Goal: Navigation & Orientation: Go to known website

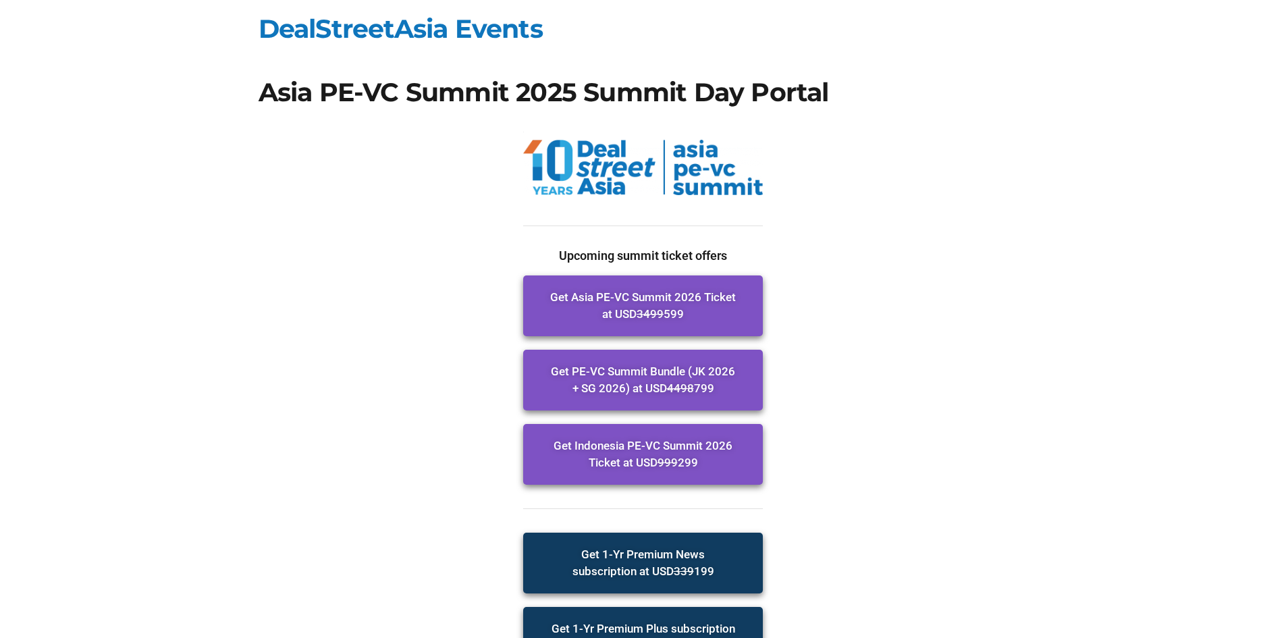
click at [660, 314] on s "3499" at bounding box center [649, 313] width 27 height 13
